Goal: Task Accomplishment & Management: Use online tool/utility

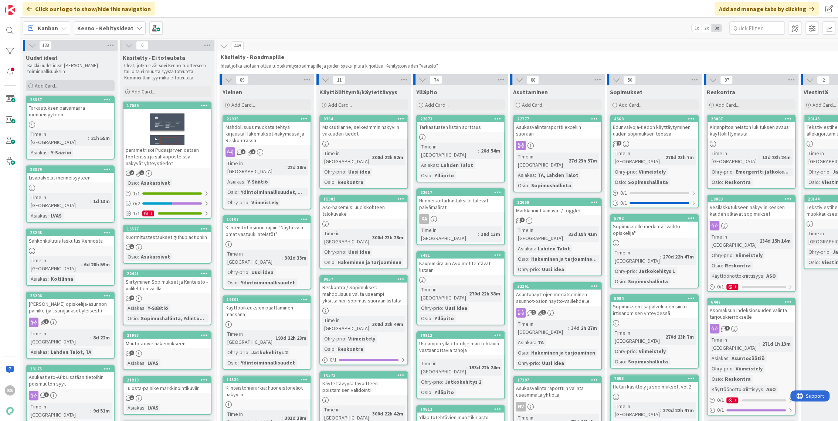
click at [53, 84] on span "Add Card..." at bounding box center [47, 85] width 24 height 7
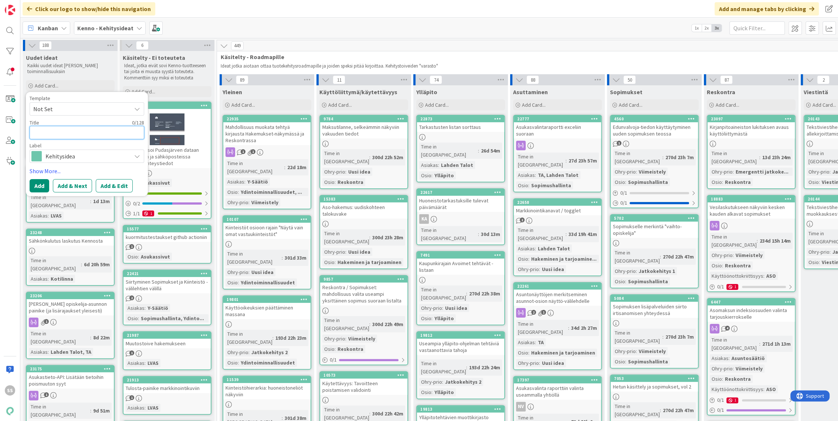
paste textarea "Hakemuksella olevan hakijan tietojen lisäkehitys"
type textarea "x"
type textarea "Hakemuksella olevan hakijan tietojen lisäkehitys"
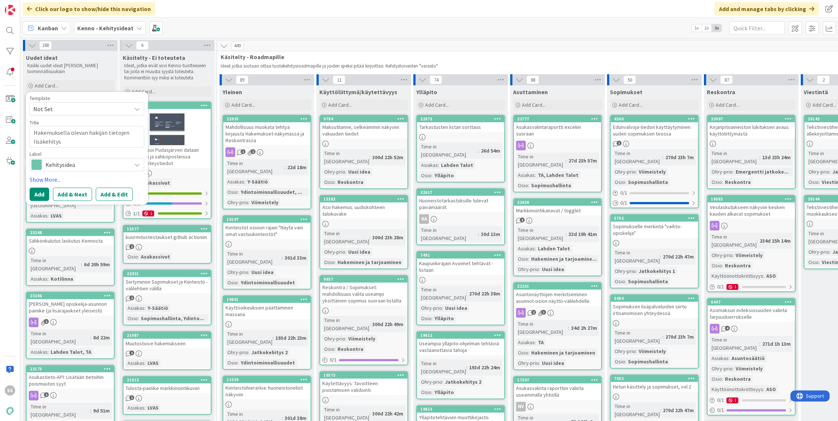
click at [96, 114] on span "Not Set" at bounding box center [87, 108] width 115 height 13
click at [65, 140] on span "Kennon uusi toiminnallisuus (korttipohja)" at bounding box center [93, 141] width 106 height 10
type textarea "x"
type textarea "Kennon uusi toiminnallisuus (korttipohja)"
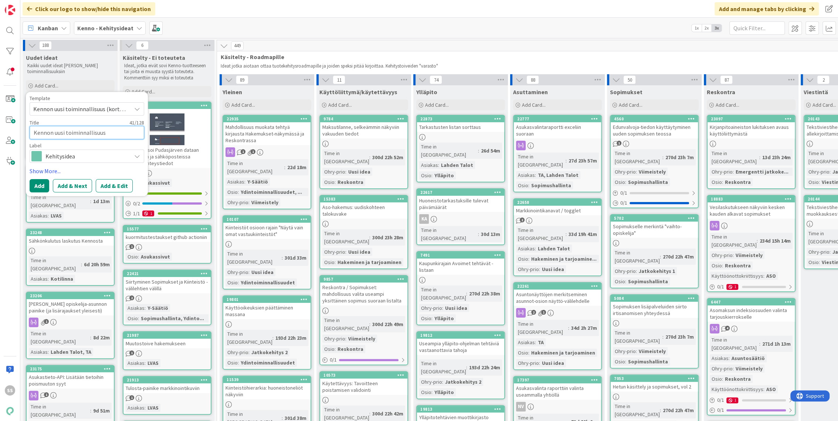
drag, startPoint x: 136, startPoint y: 133, endPoint x: 24, endPoint y: 130, distance: 112.1
paste textarea "Hakemuksella olevan hakijan tietojen lisäkehitys"
type textarea "x"
type textarea "Hakemuksella olevan hakijan tietojen lisäkehitys"
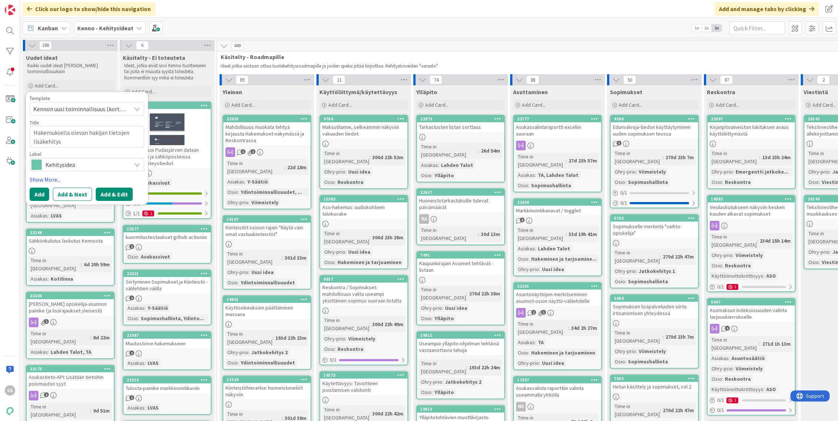
click at [115, 191] on button "Add & Edit" at bounding box center [114, 194] width 37 height 13
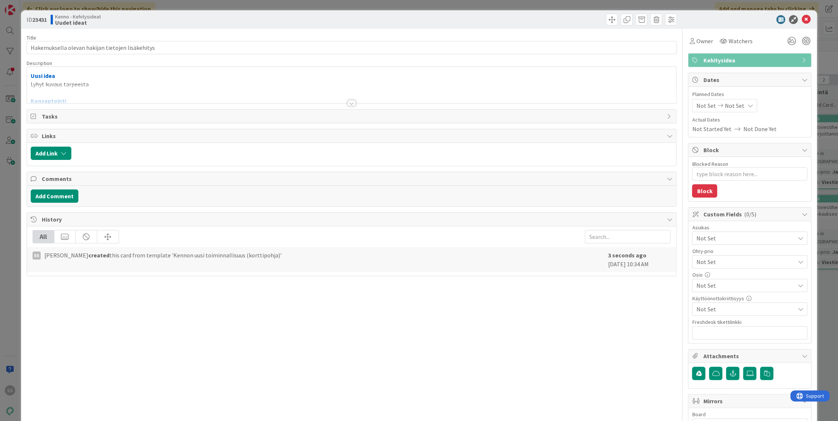
click at [87, 91] on div at bounding box center [351, 94] width 649 height 19
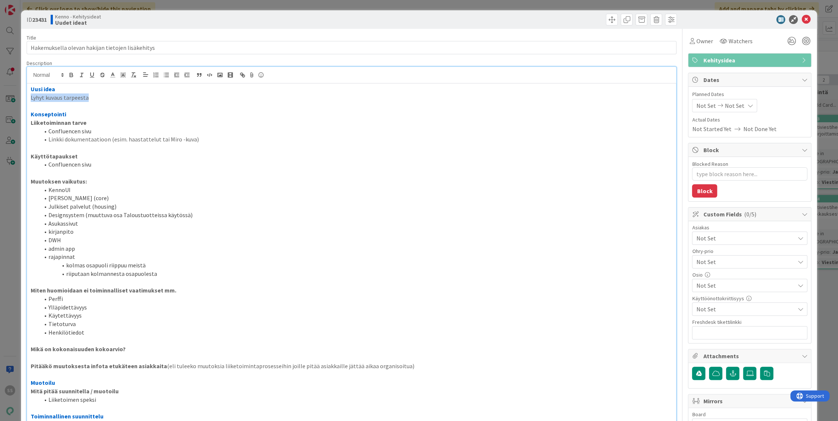
drag, startPoint x: 103, startPoint y: 99, endPoint x: 23, endPoint y: 102, distance: 79.9
click at [23, 102] on div "ID 23431 Kenno - Kehitysideat Uudet ideat Title 48 / 128 Hakemuksella olevan ha…" at bounding box center [419, 358] width 796 height 697
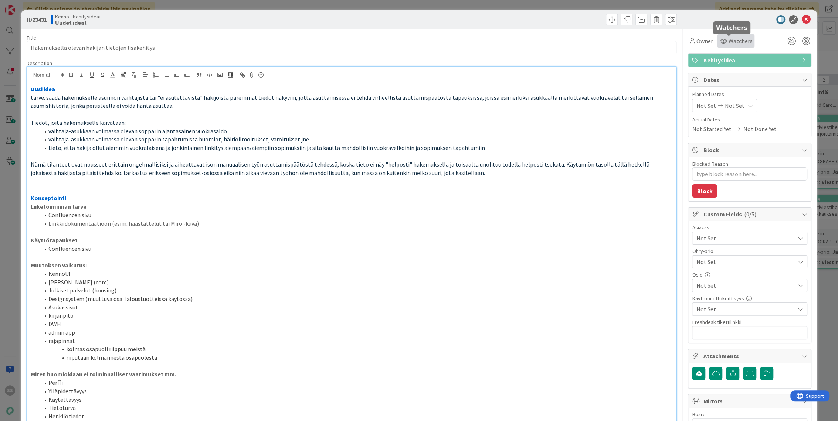
click at [734, 41] on span "Watchers" at bounding box center [740, 41] width 24 height 9
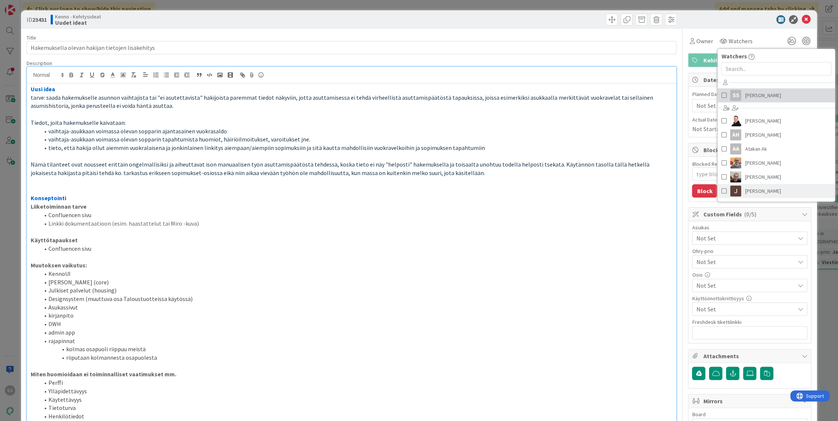
click at [745, 96] on span "[PERSON_NAME]" at bounding box center [763, 95] width 36 height 11
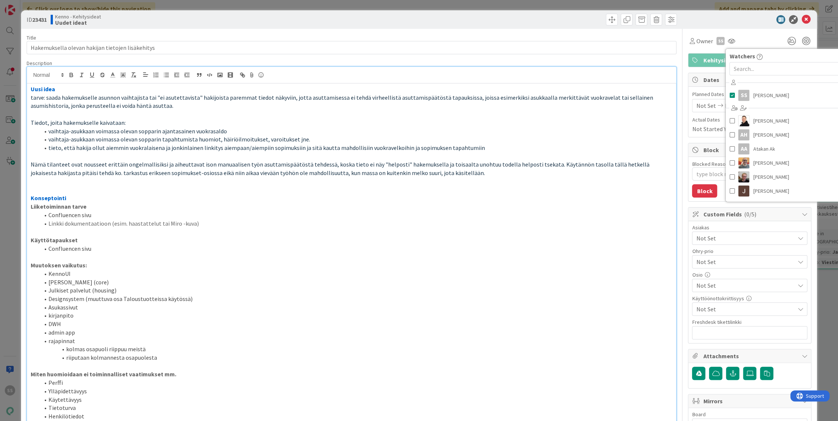
click at [713, 233] on div "Not Set" at bounding box center [749, 238] width 115 height 13
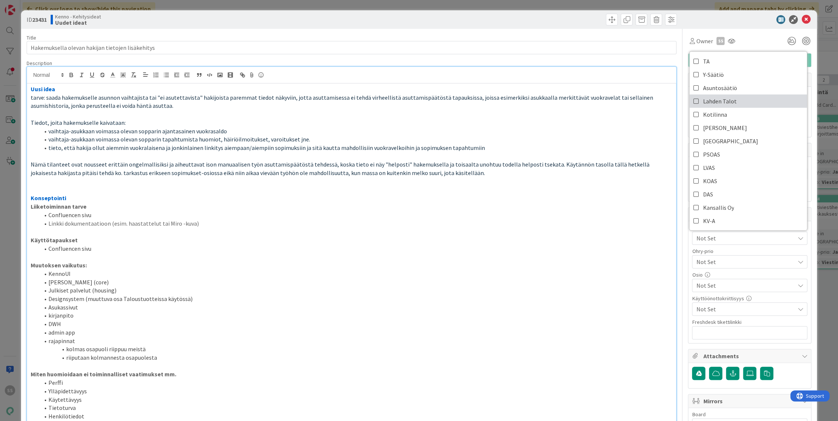
click at [719, 102] on span "Lahden Talot" at bounding box center [720, 101] width 34 height 11
click at [621, 229] on p at bounding box center [352, 232] width 642 height 9
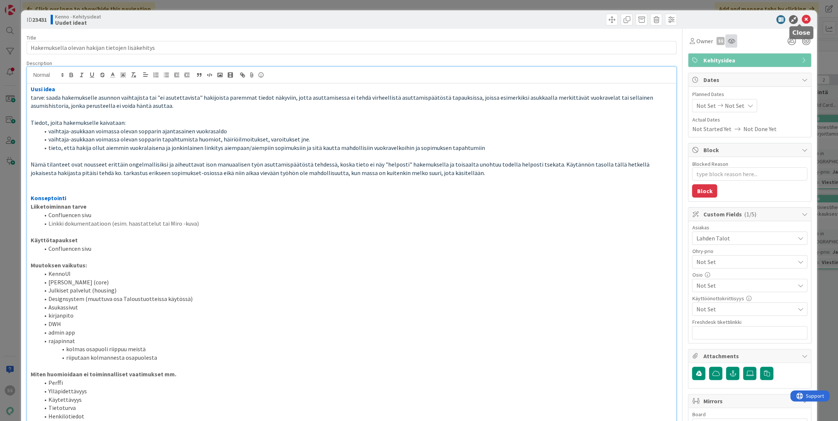
click at [727, 39] on icon at bounding box center [730, 41] width 7 height 6
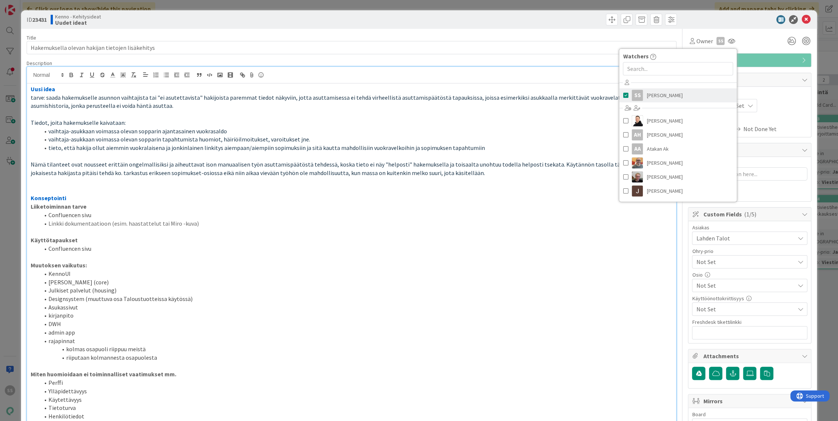
click at [653, 96] on span "[PERSON_NAME]" at bounding box center [665, 95] width 36 height 11
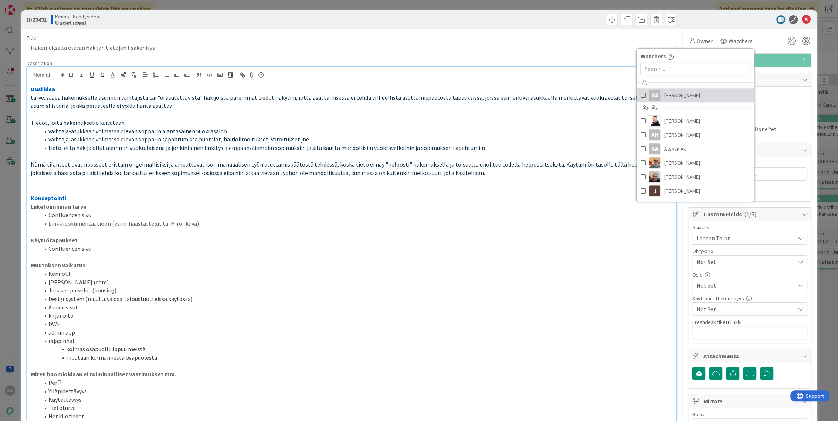
type textarea "x"
click at [802, 19] on icon at bounding box center [805, 19] width 9 height 9
